Goal: Navigation & Orientation: Find specific page/section

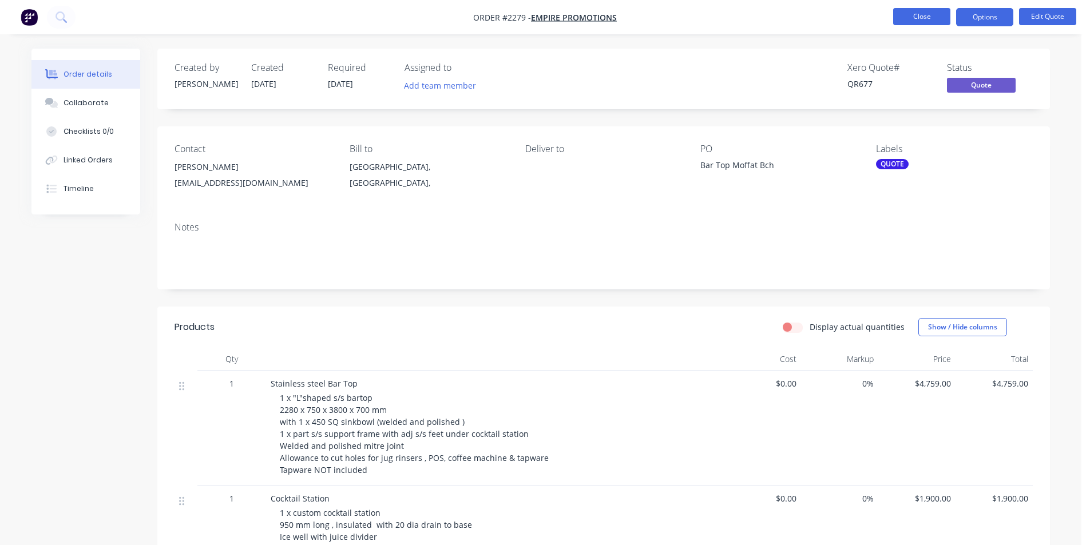
click at [915, 14] on button "Close" at bounding box center [921, 16] width 57 height 17
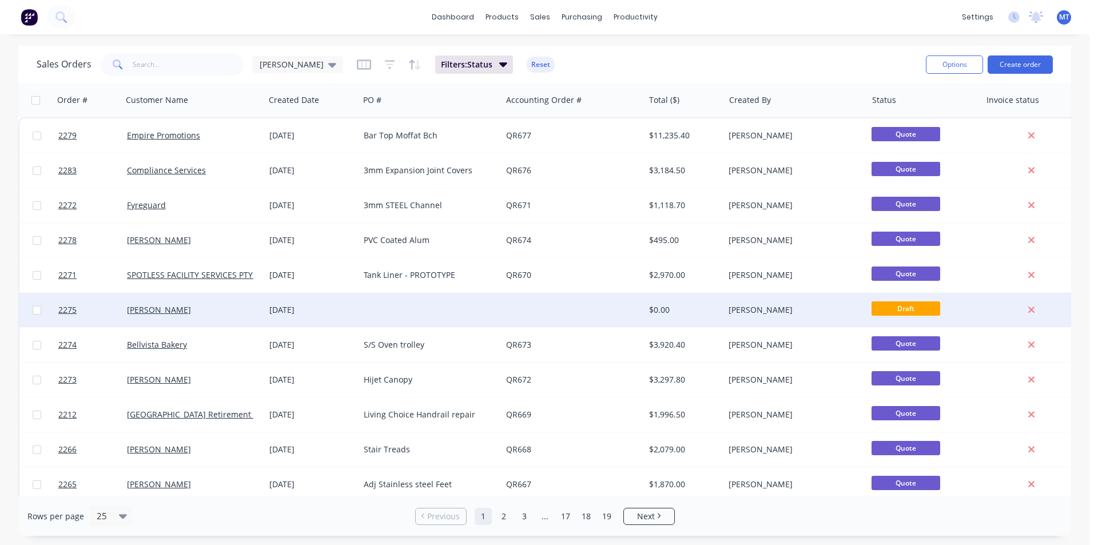
click at [549, 312] on div at bounding box center [573, 310] width 142 height 34
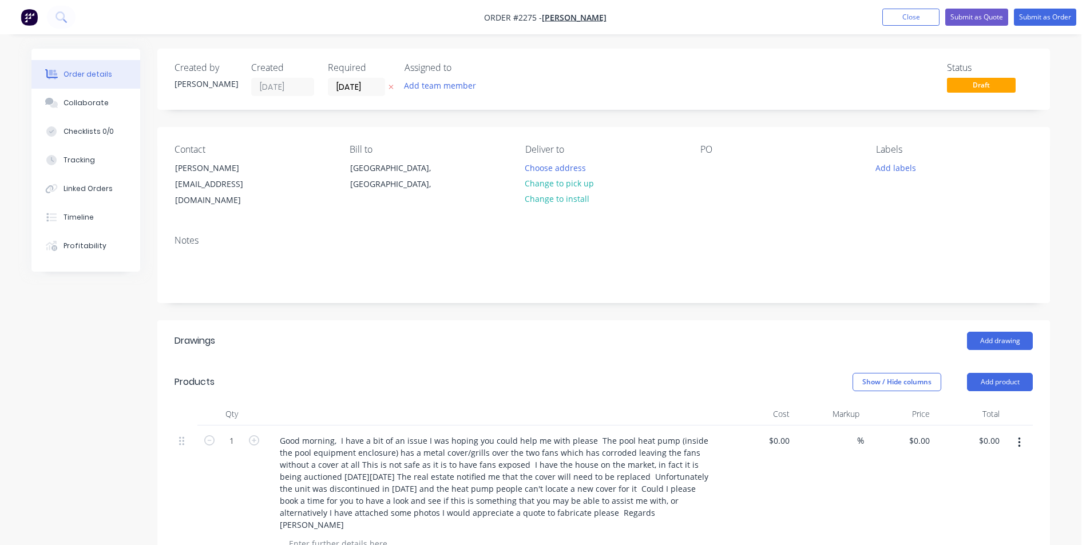
scroll to position [57, 0]
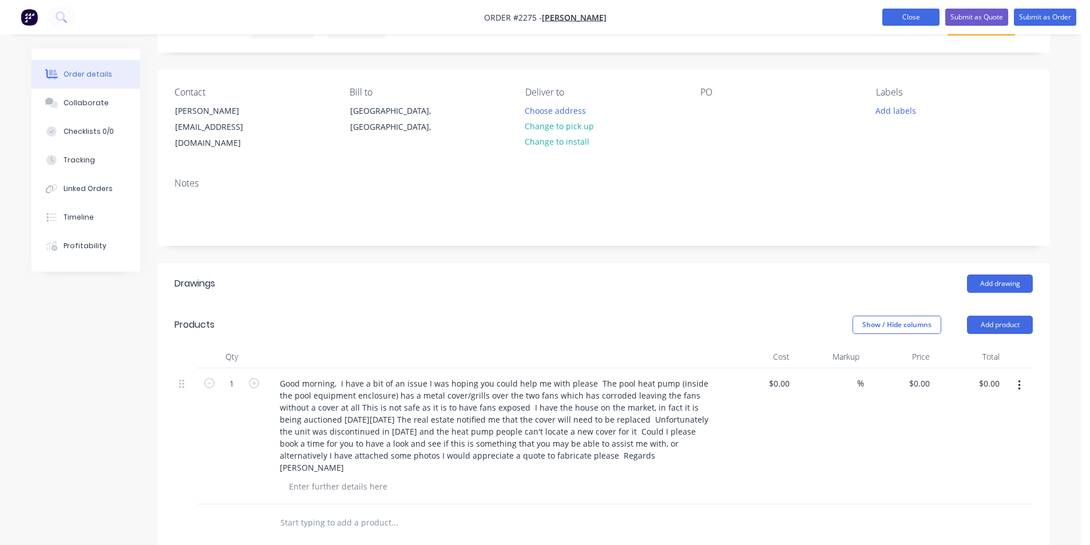
click at [911, 20] on button "Close" at bounding box center [910, 17] width 57 height 17
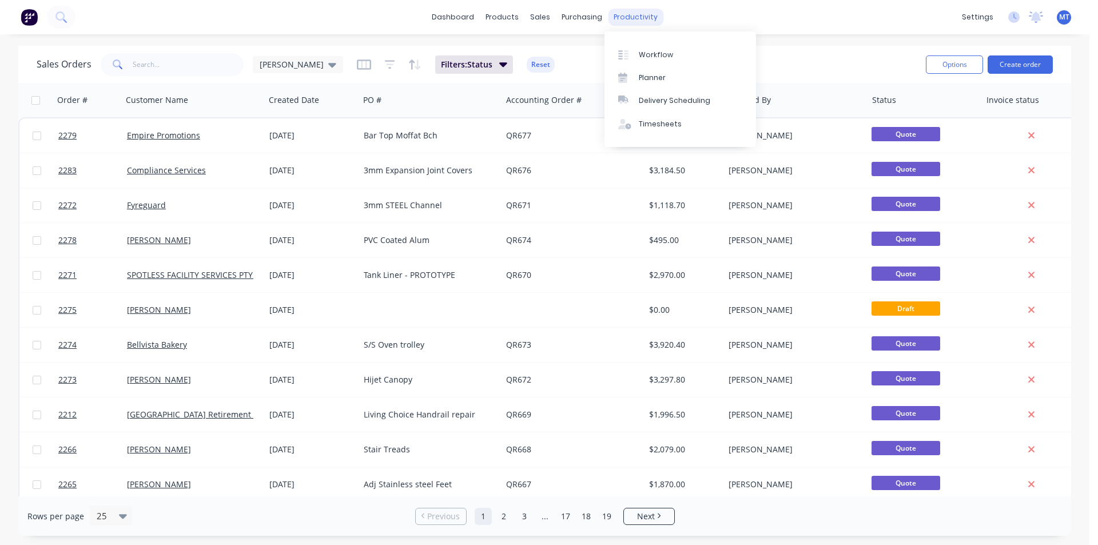
click at [631, 18] on div "productivity" at bounding box center [635, 17] width 55 height 17
click at [662, 79] on div "Planner" at bounding box center [652, 78] width 27 height 10
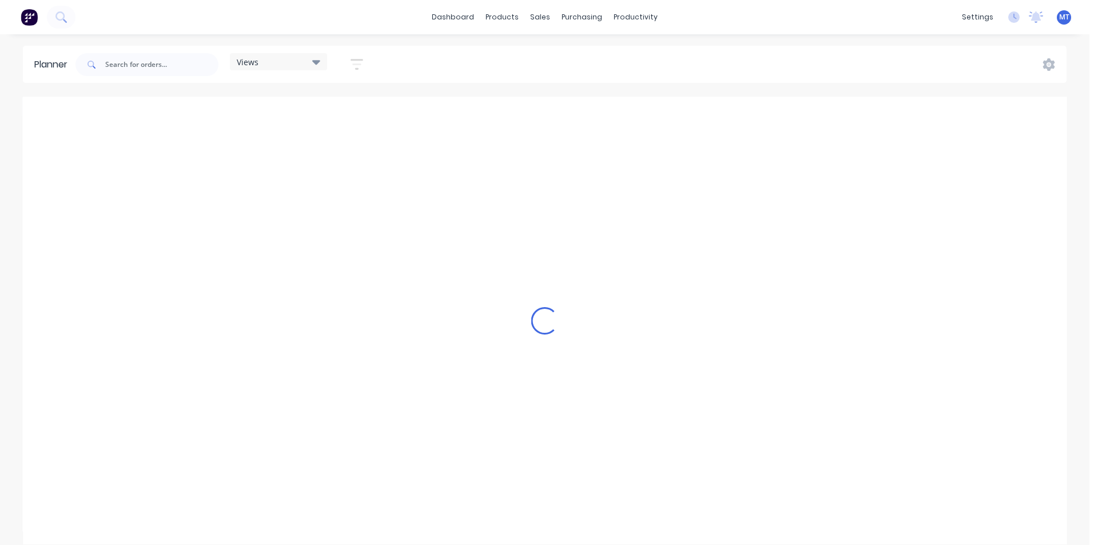
scroll to position [0, 1086]
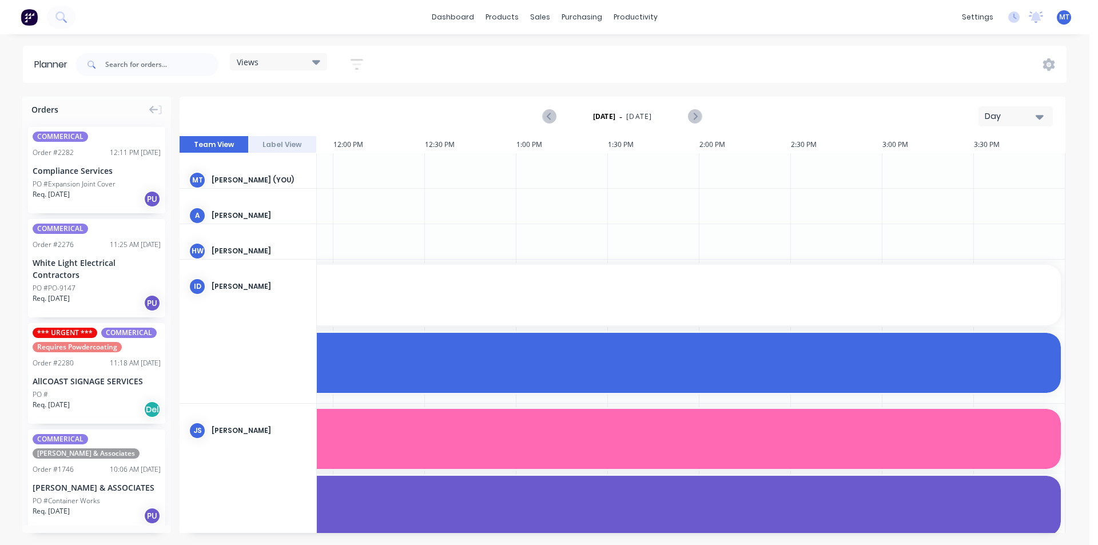
click at [1040, 114] on icon "button" at bounding box center [1040, 116] width 8 height 13
click at [1030, 169] on div "Week" at bounding box center [995, 169] width 113 height 23
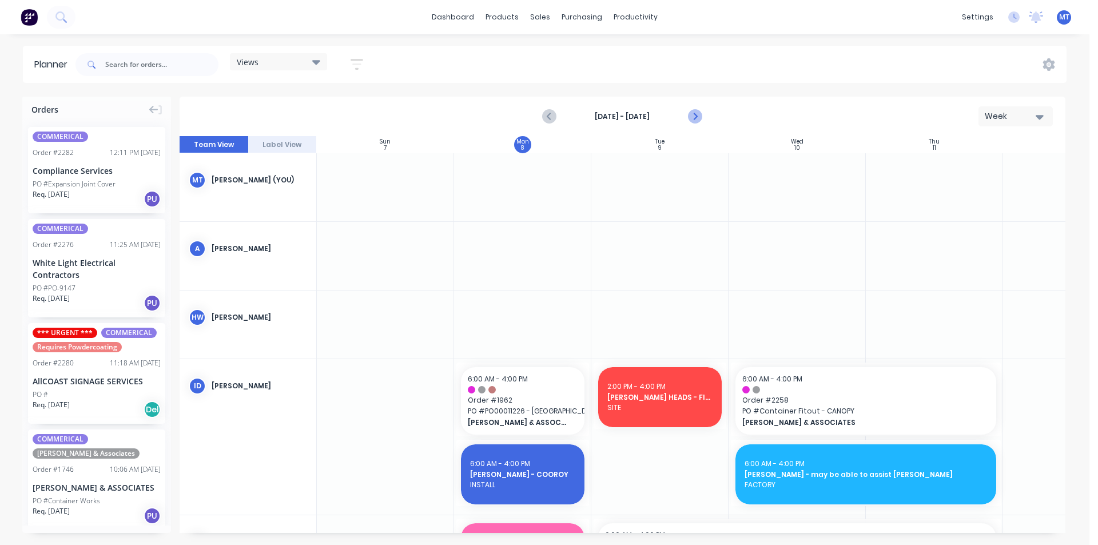
scroll to position [0, 1]
click at [697, 121] on icon "Next page" at bounding box center [695, 117] width 14 height 14
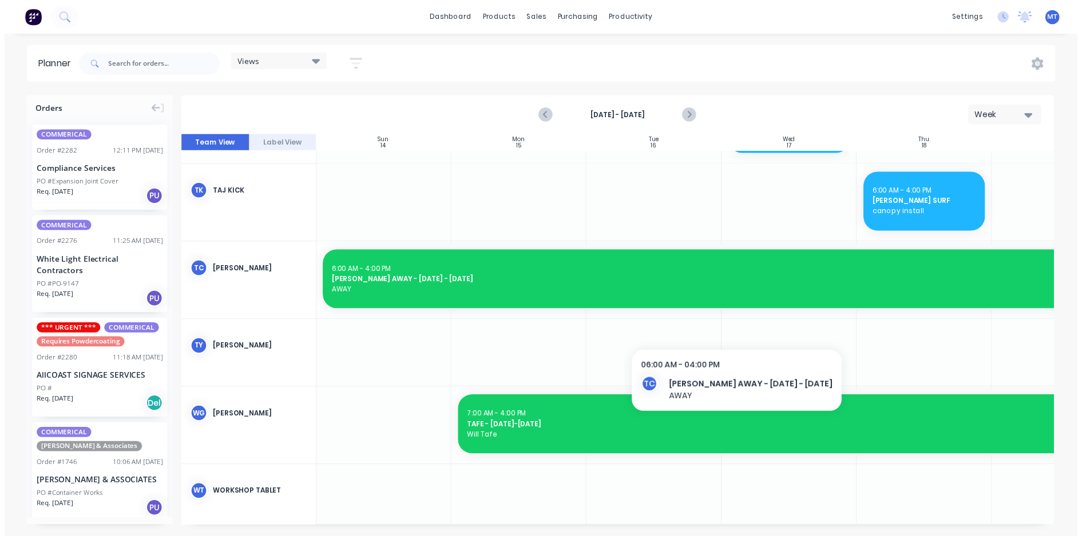
scroll to position [1242, 1]
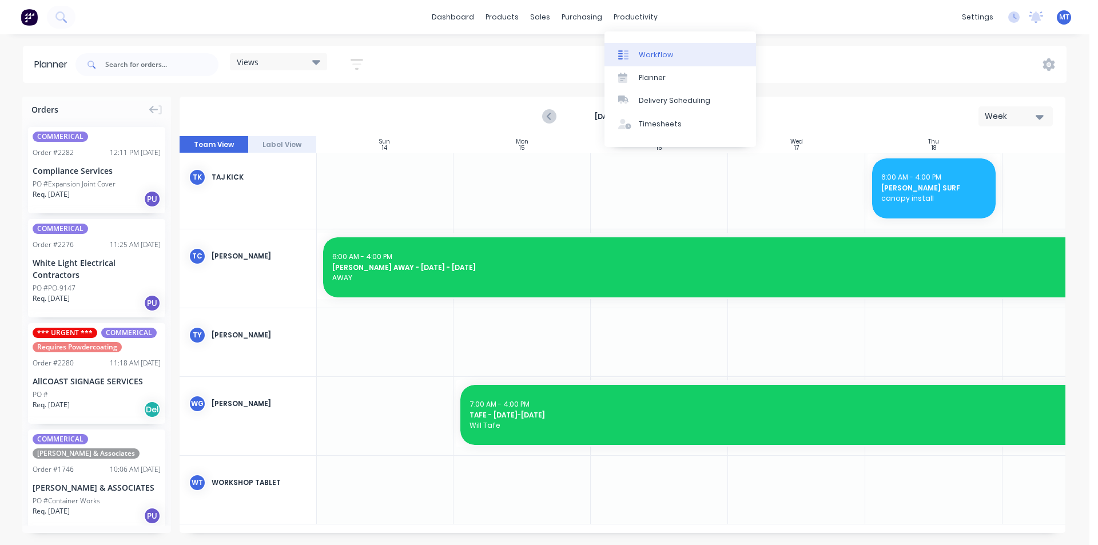
click at [661, 53] on div "Workflow" at bounding box center [656, 55] width 34 height 10
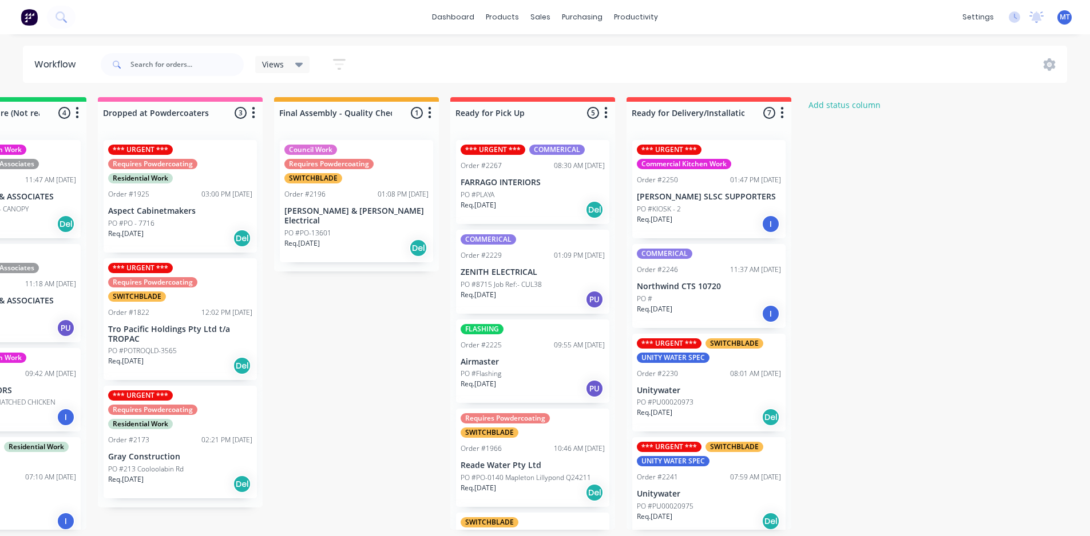
scroll to position [0, 818]
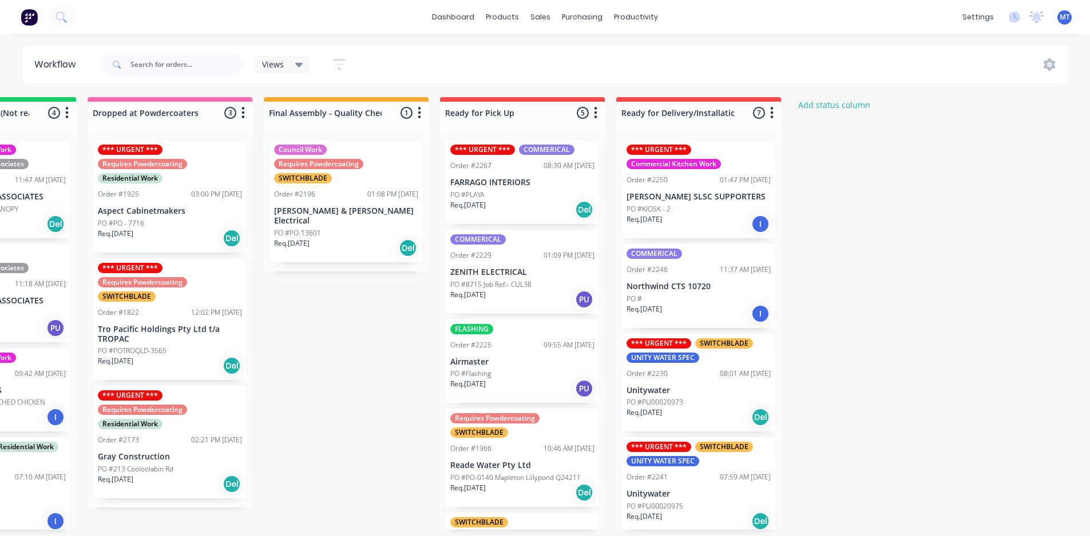
click at [531, 197] on div "PO #PLAYA" at bounding box center [522, 195] width 144 height 10
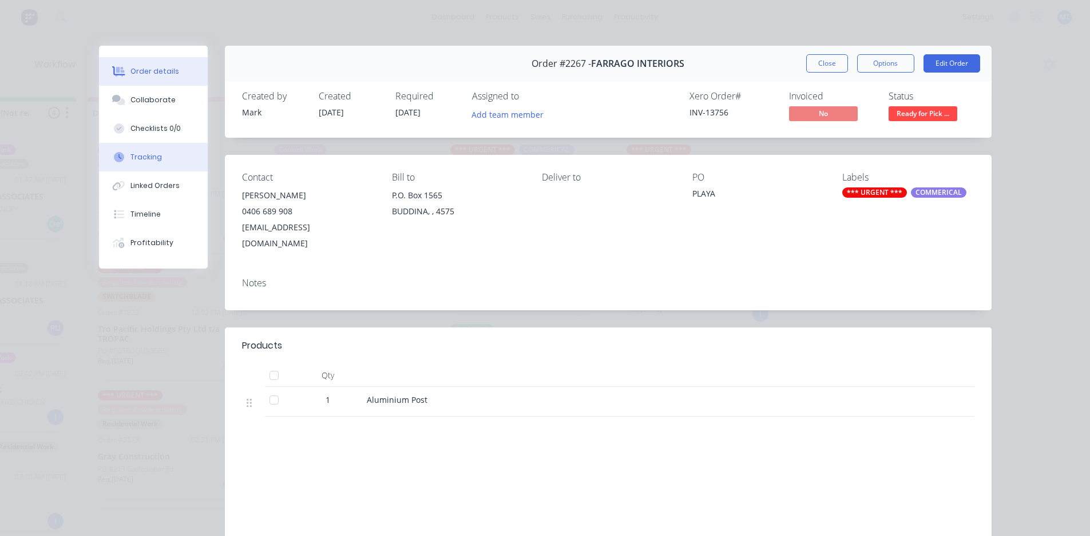
click at [145, 158] on div "Tracking" at bounding box center [145, 157] width 31 height 10
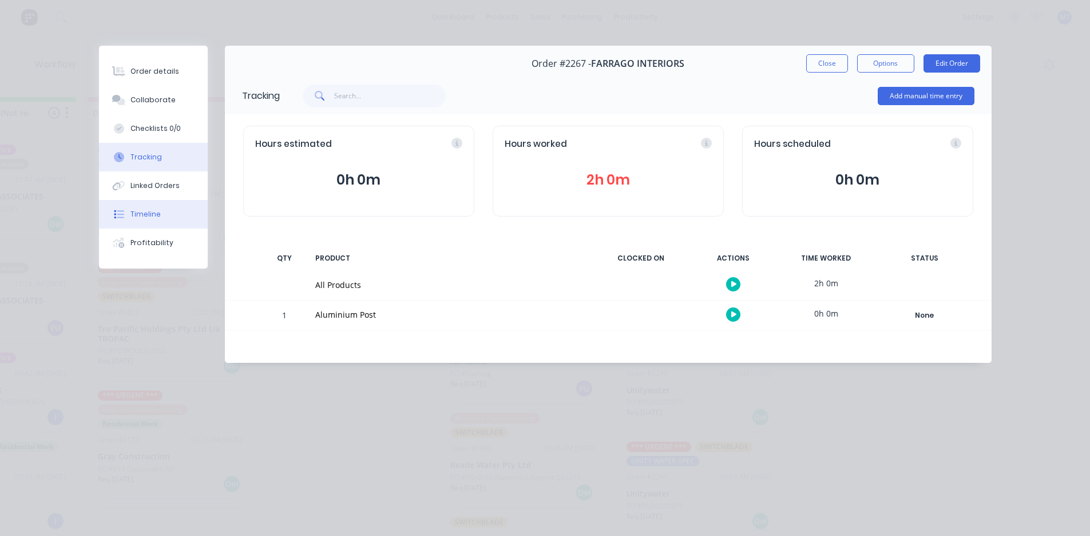
click at [159, 214] on button "Timeline" at bounding box center [153, 214] width 109 height 29
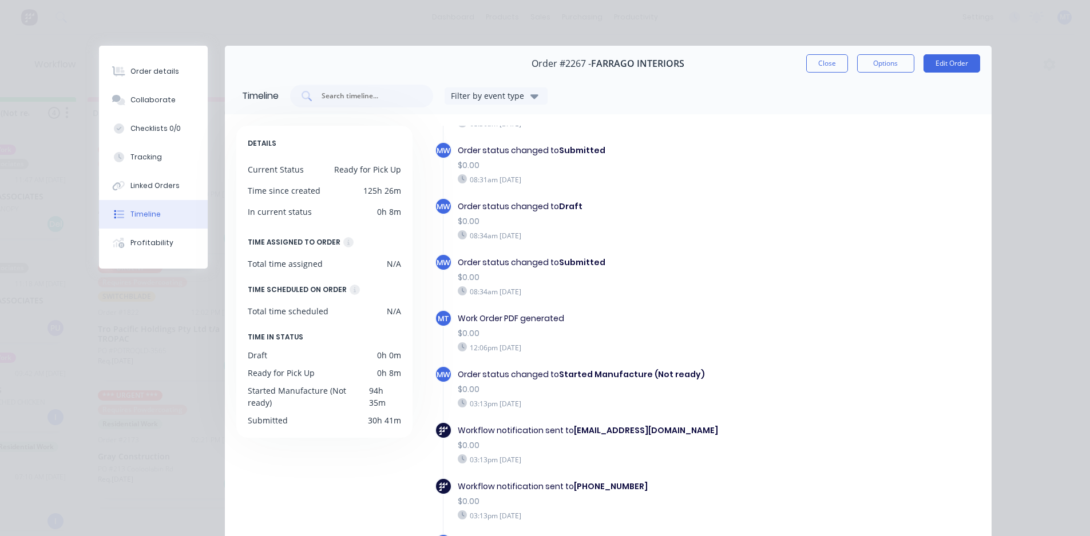
scroll to position [124, 0]
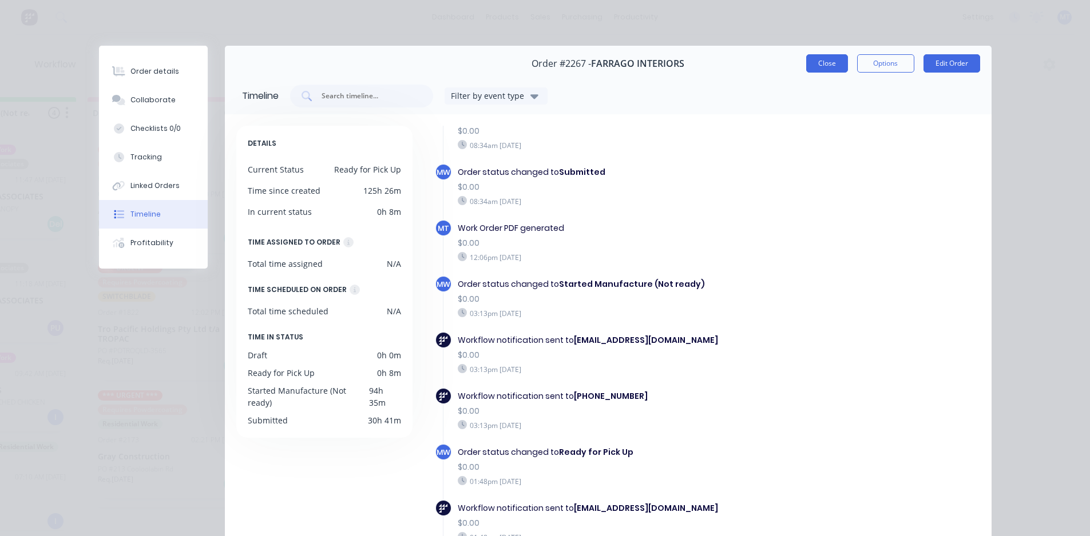
click at [825, 65] on button "Close" at bounding box center [827, 63] width 42 height 18
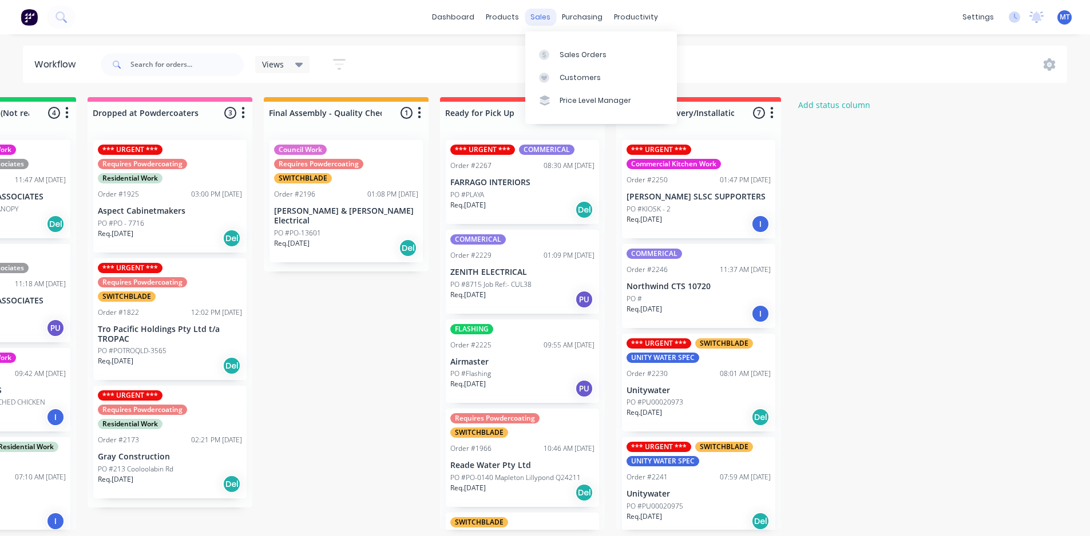
click at [547, 22] on div "sales" at bounding box center [539, 17] width 31 height 17
click at [566, 51] on div "Sales Orders" at bounding box center [582, 55] width 47 height 10
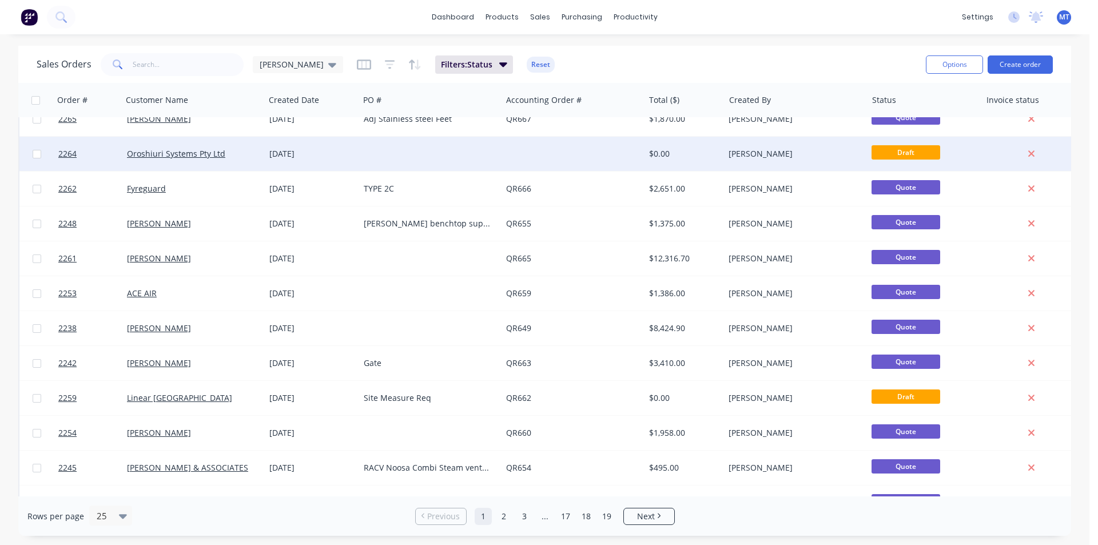
scroll to position [458, 0]
